Goal: Task Accomplishment & Management: Manage account settings

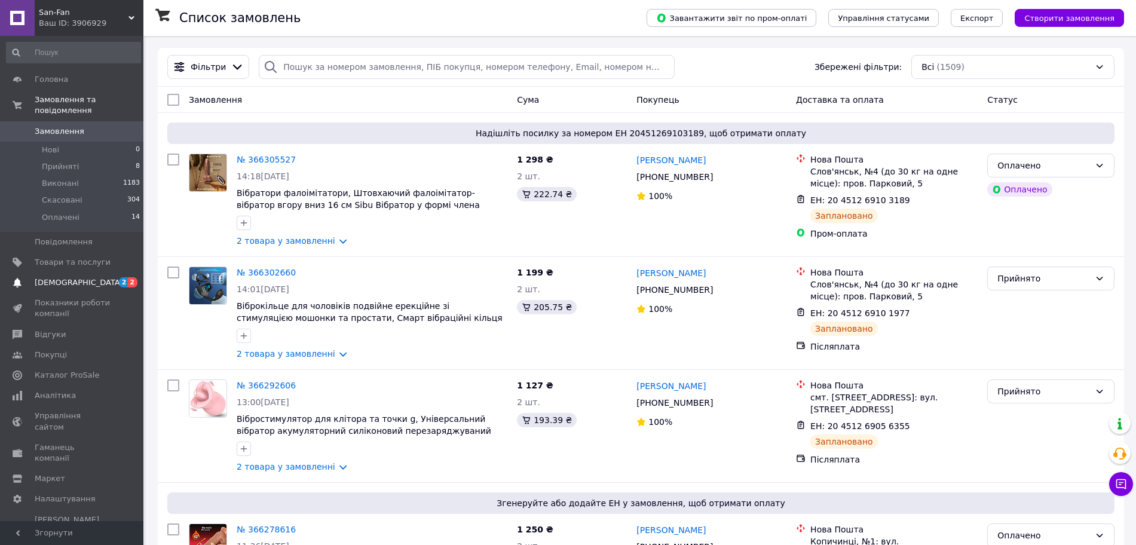
click at [84, 277] on span "[DEMOGRAPHIC_DATA]" at bounding box center [73, 282] width 76 height 11
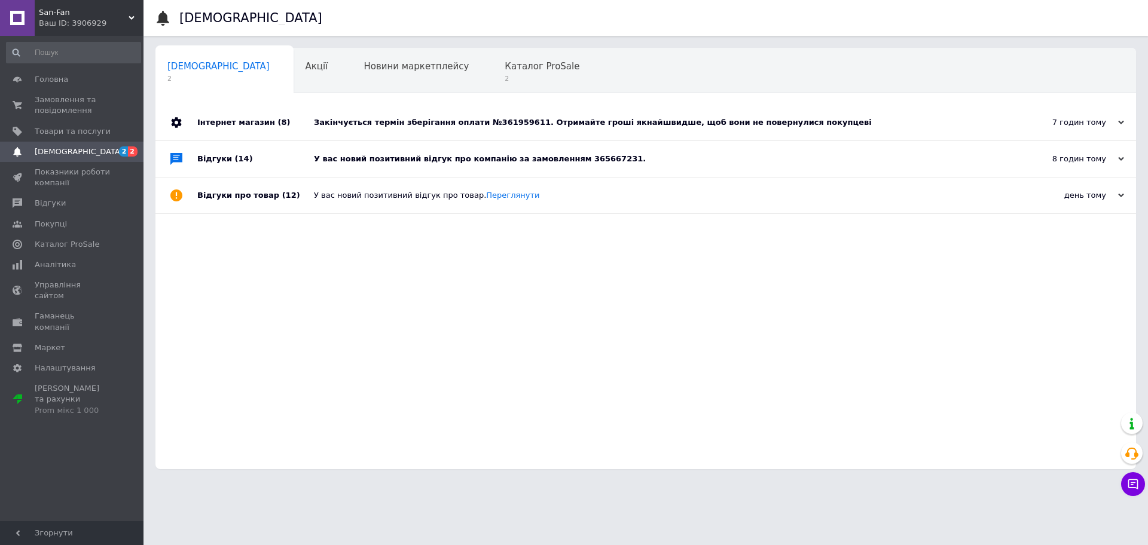
click at [407, 164] on div "У вас новий позитивний відгук про компанію за замовленням 365667231." at bounding box center [659, 159] width 690 height 11
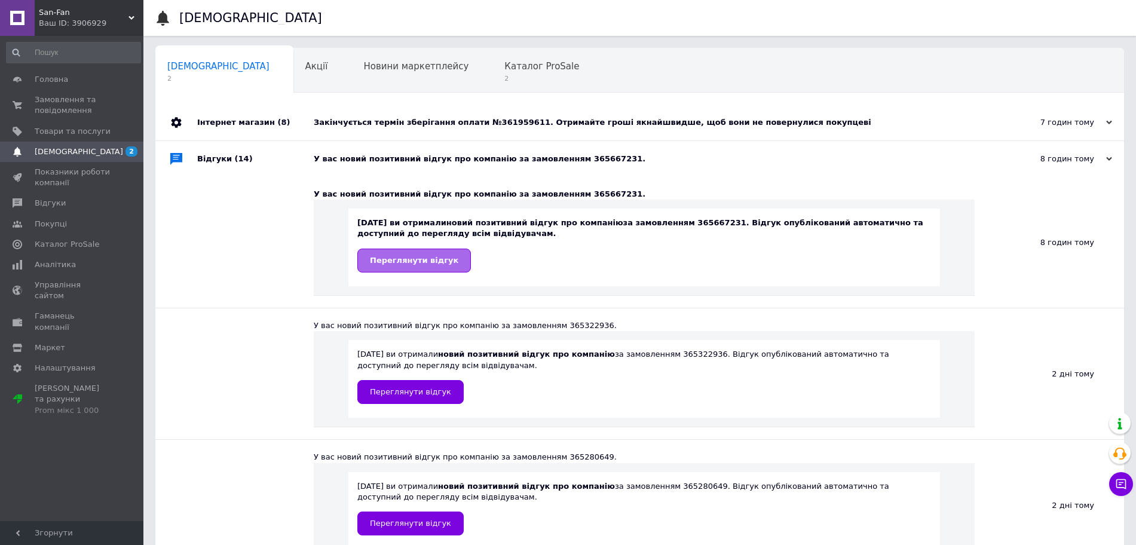
click at [414, 267] on link "Переглянути відгук" at bounding box center [414, 261] width 114 height 24
click at [376, 123] on div "Закінчується термін зберігання оплати №361959611. Отримайте гроші якнайшвидше, …" at bounding box center [653, 122] width 679 height 11
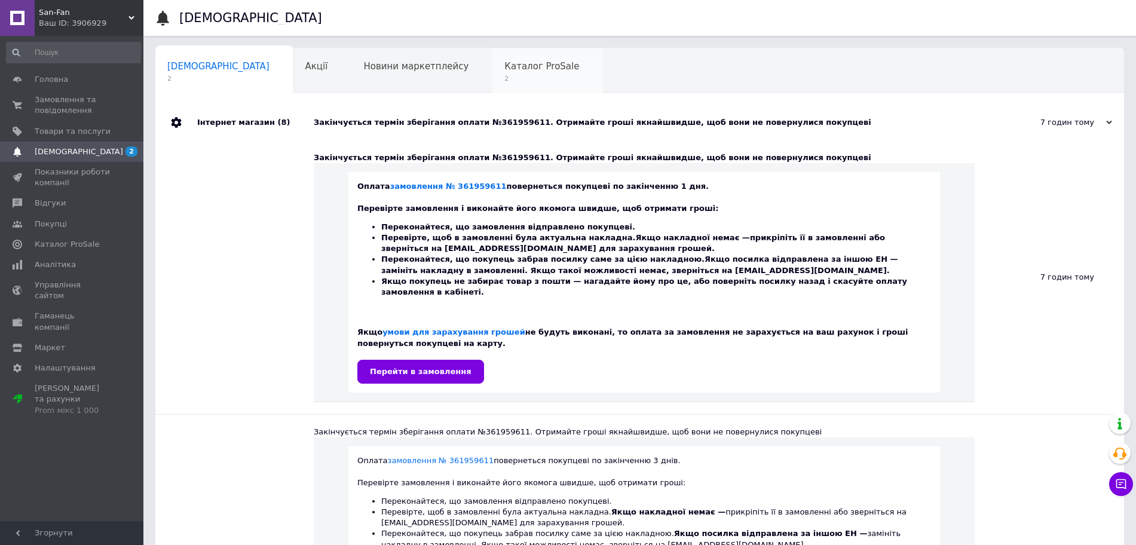
click at [505, 65] on span "Каталог ProSale" at bounding box center [542, 66] width 75 height 11
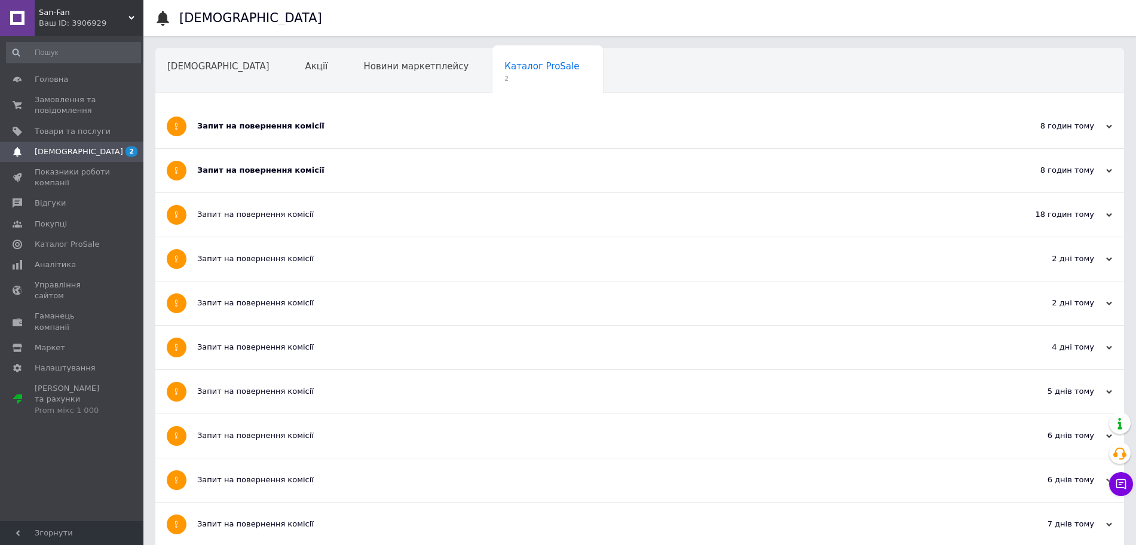
click at [265, 172] on div "Запит на повернення комісії" at bounding box center [595, 170] width 796 height 11
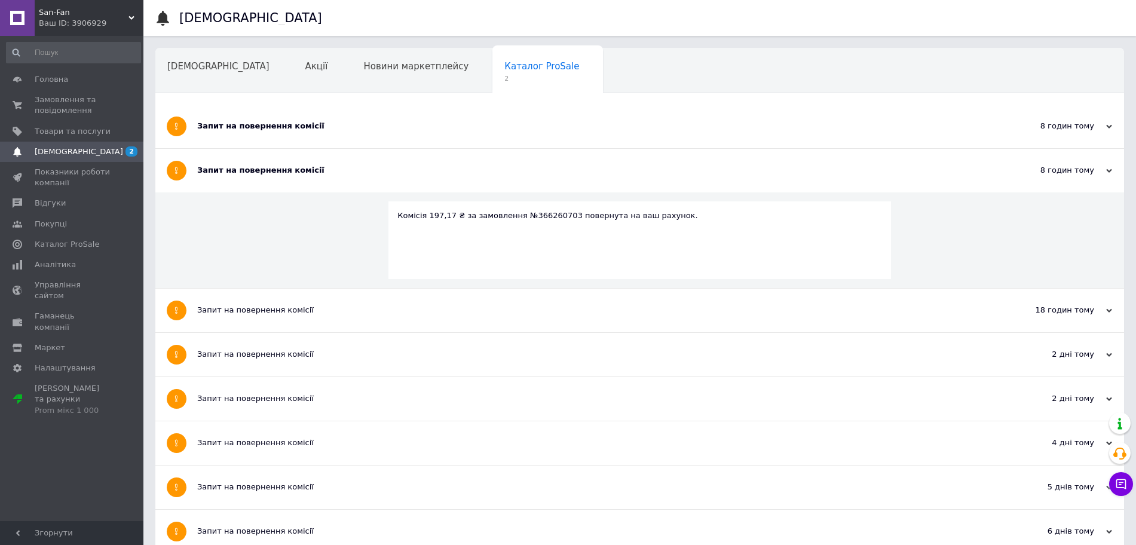
click at [275, 119] on div "Запит на повернення комісії" at bounding box center [595, 127] width 796 height 44
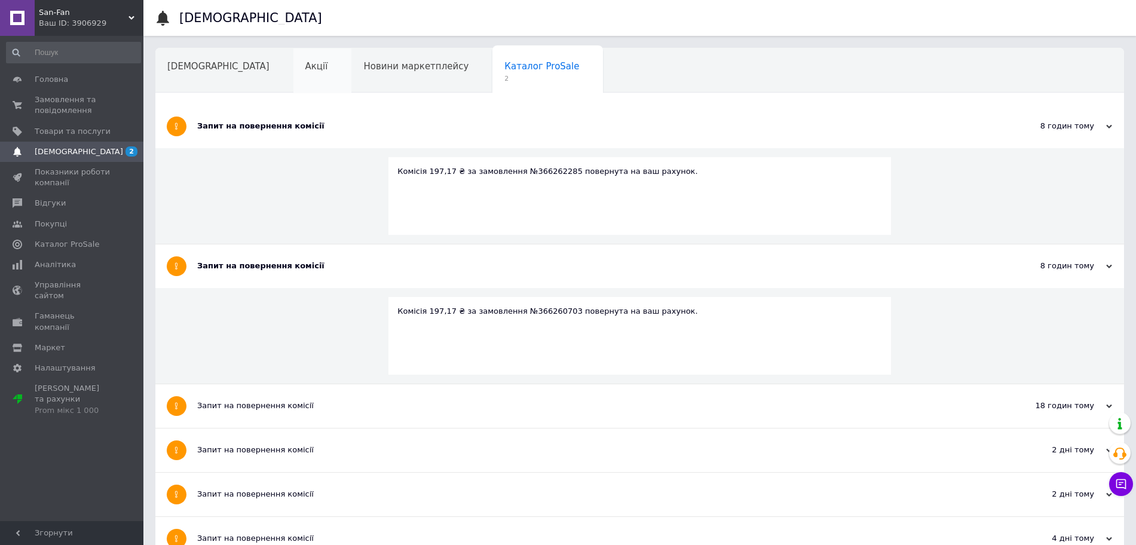
click at [305, 61] on span "Акції" at bounding box center [316, 66] width 23 height 11
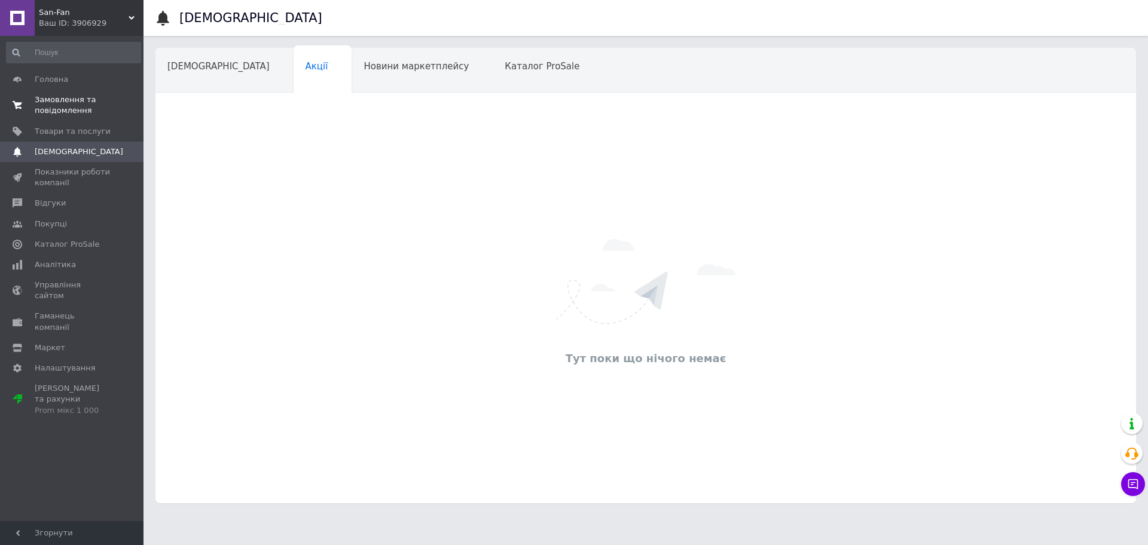
click at [73, 103] on span "Замовлення та повідомлення" at bounding box center [73, 105] width 76 height 22
